Goal: Information Seeking & Learning: Learn about a topic

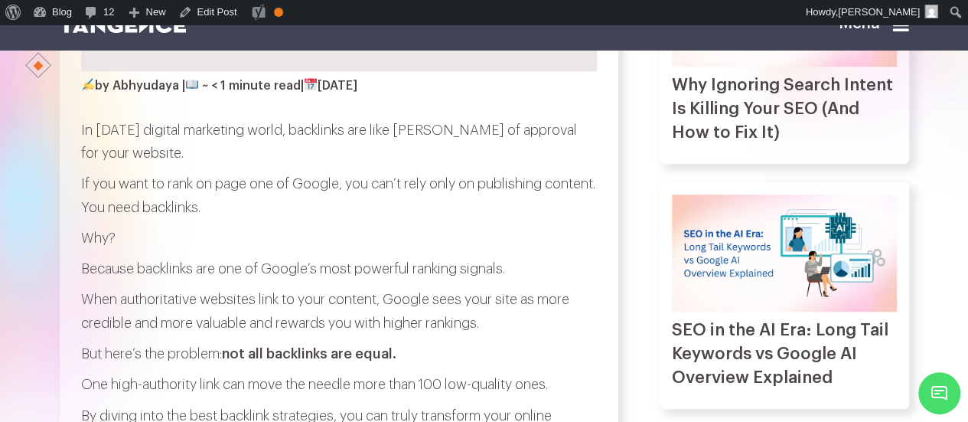
scroll to position [536, 0]
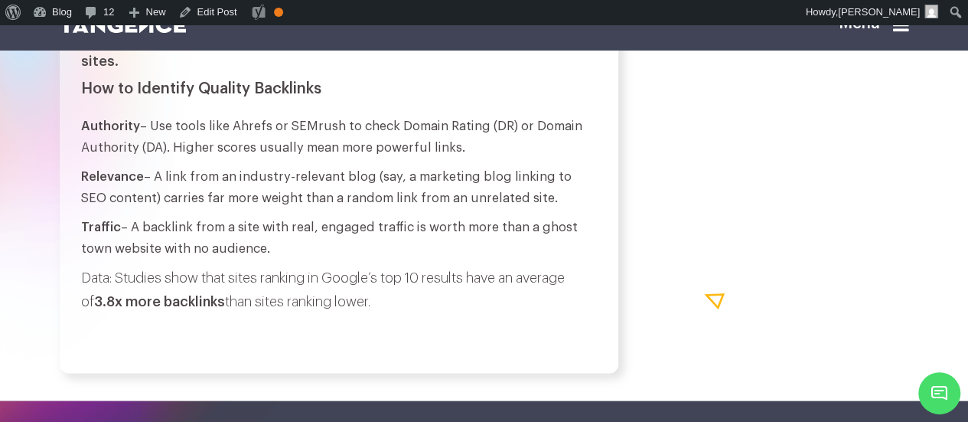
scroll to position [1398, 0]
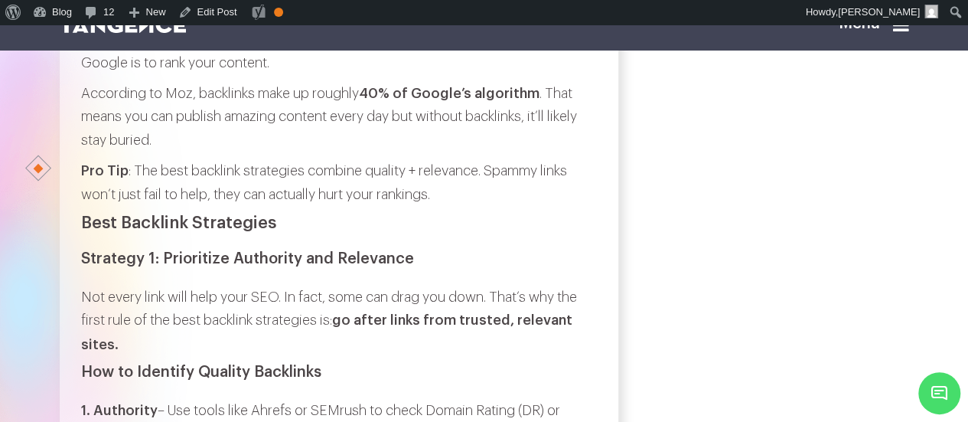
scroll to position [1113, 0]
click at [904, 30] on icon at bounding box center [901, 24] width 16 height 18
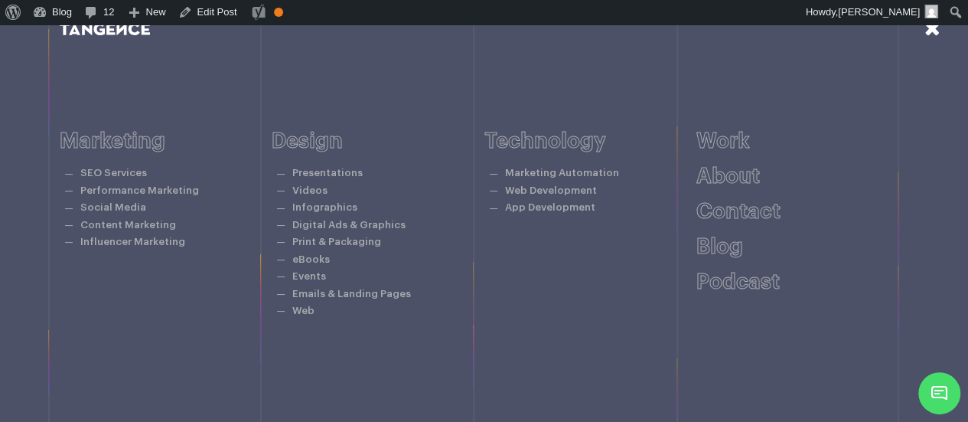
click at [925, 36] on icon at bounding box center [932, 28] width 16 height 20
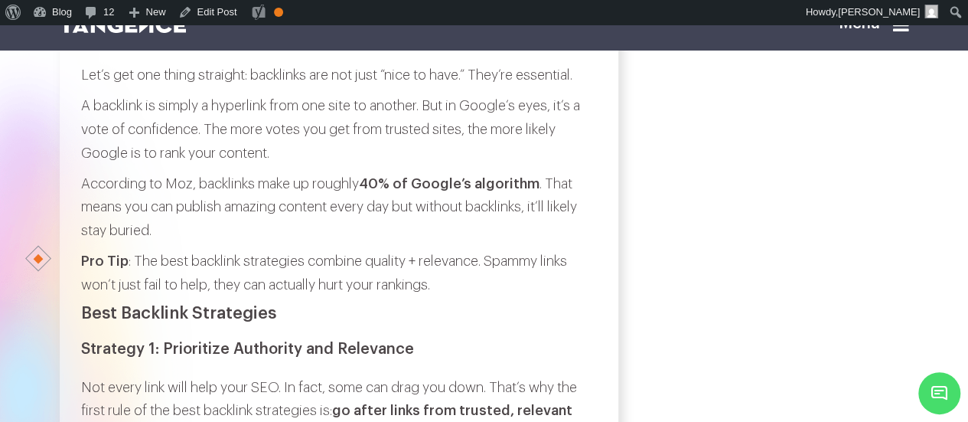
scroll to position [1023, 0]
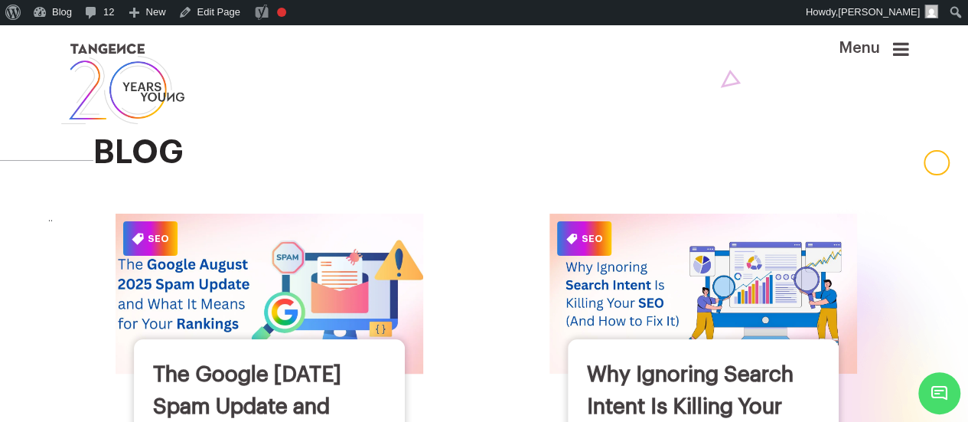
click at [336, 288] on img at bounding box center [269, 294] width 338 height 176
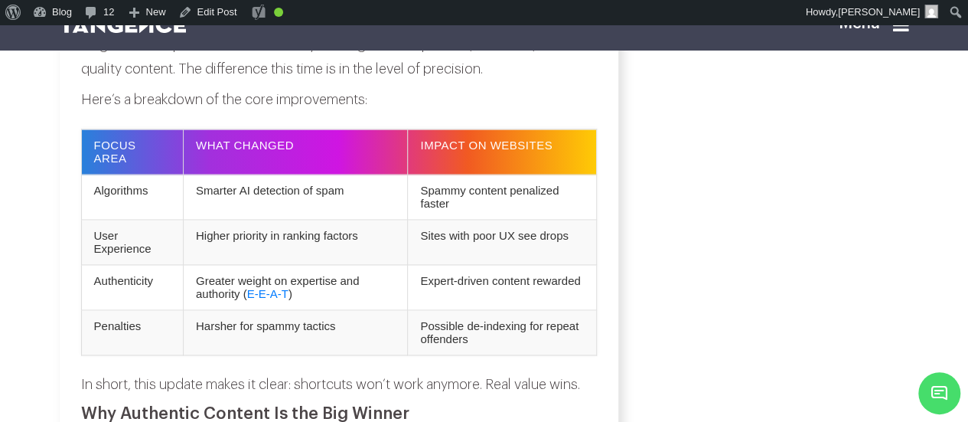
scroll to position [1015, 0]
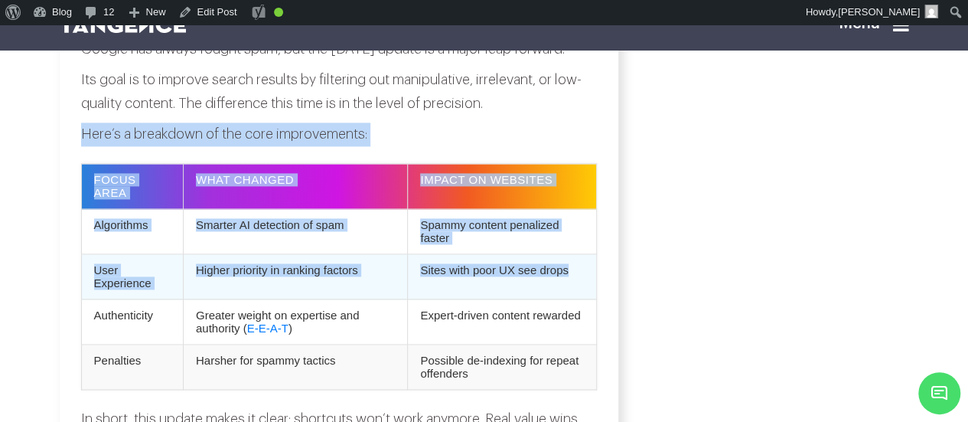
drag, startPoint x: 70, startPoint y: 187, endPoint x: 578, endPoint y: 324, distance: 525.9
copy div "Here’s a breakdown of the core improvements: Focus Area What Changed Impact on …"
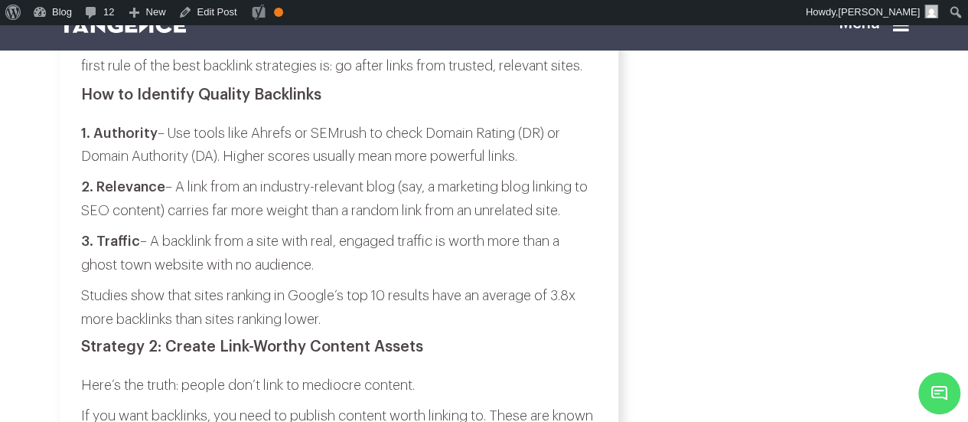
scroll to position [1367, 0]
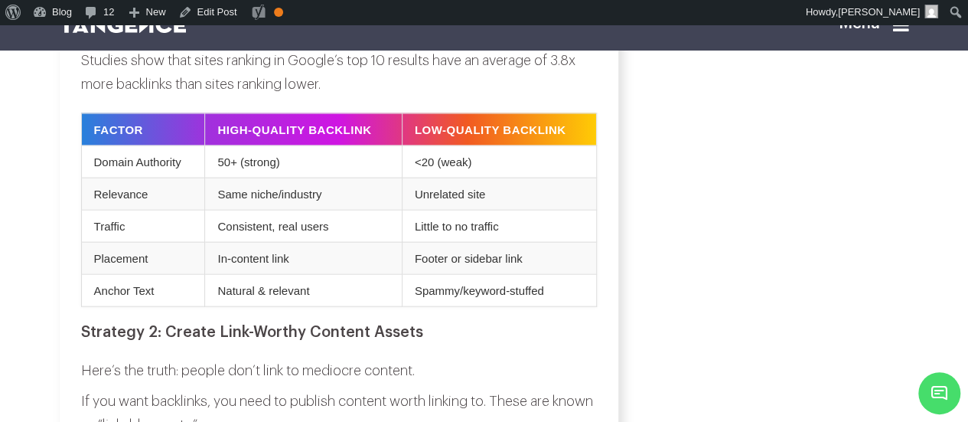
scroll to position [1603, 0]
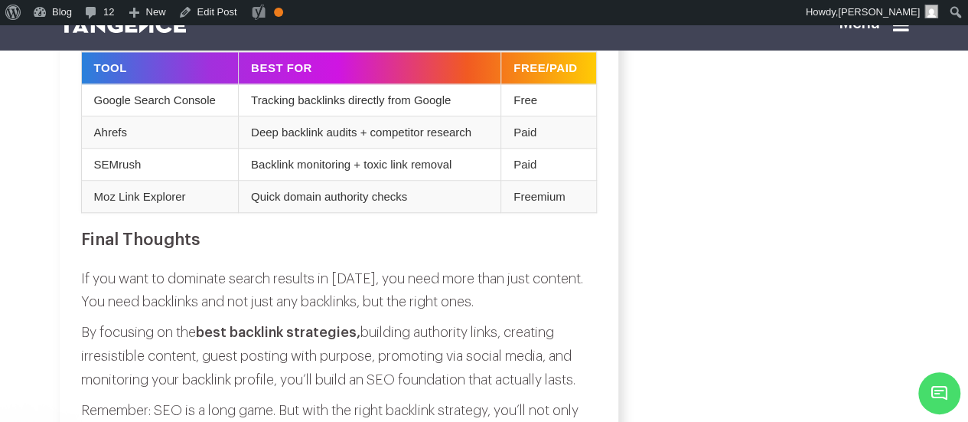
scroll to position [3537, 0]
